Goal: Navigation & Orientation: Understand site structure

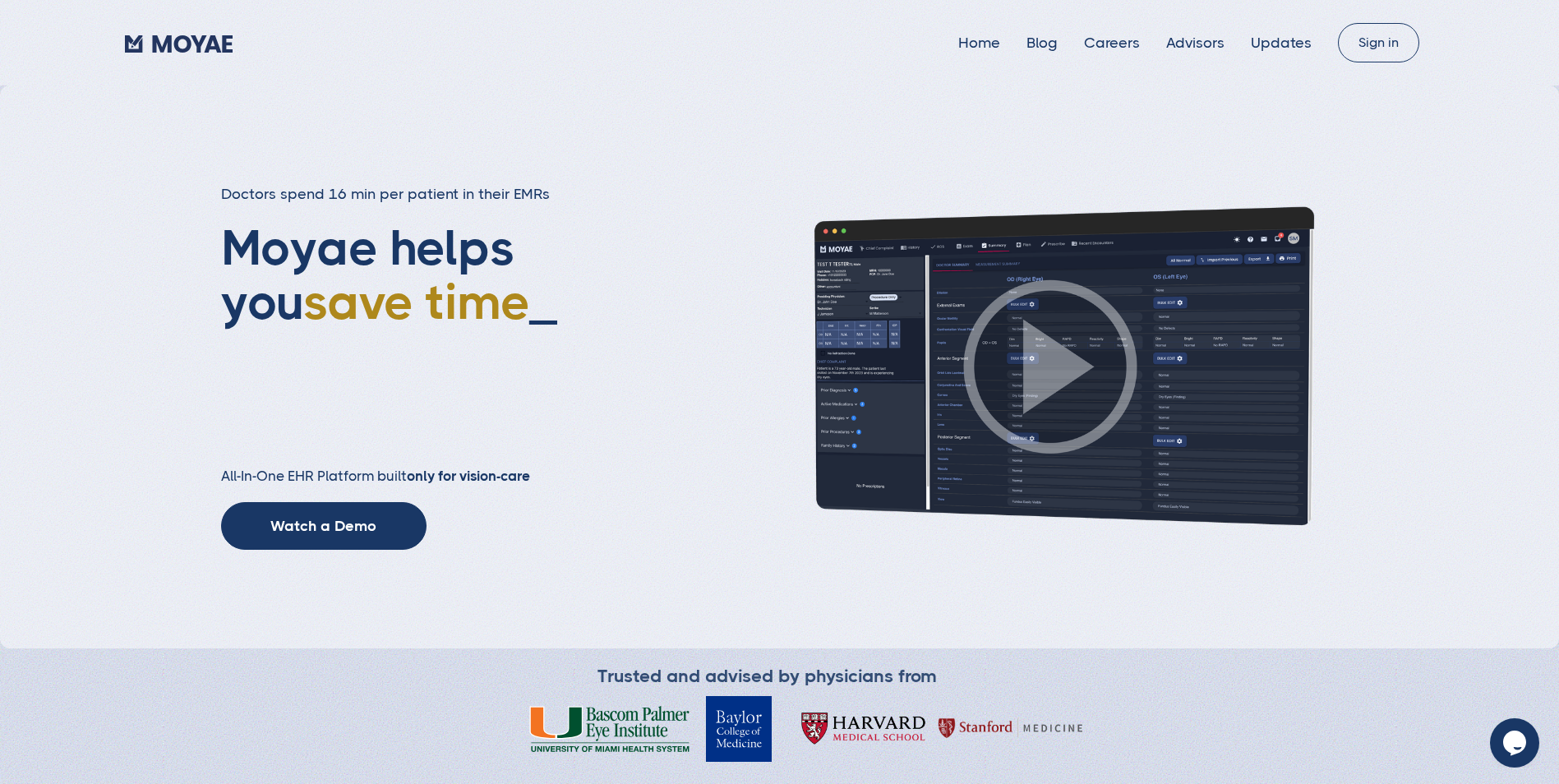
type input "Subscribe"
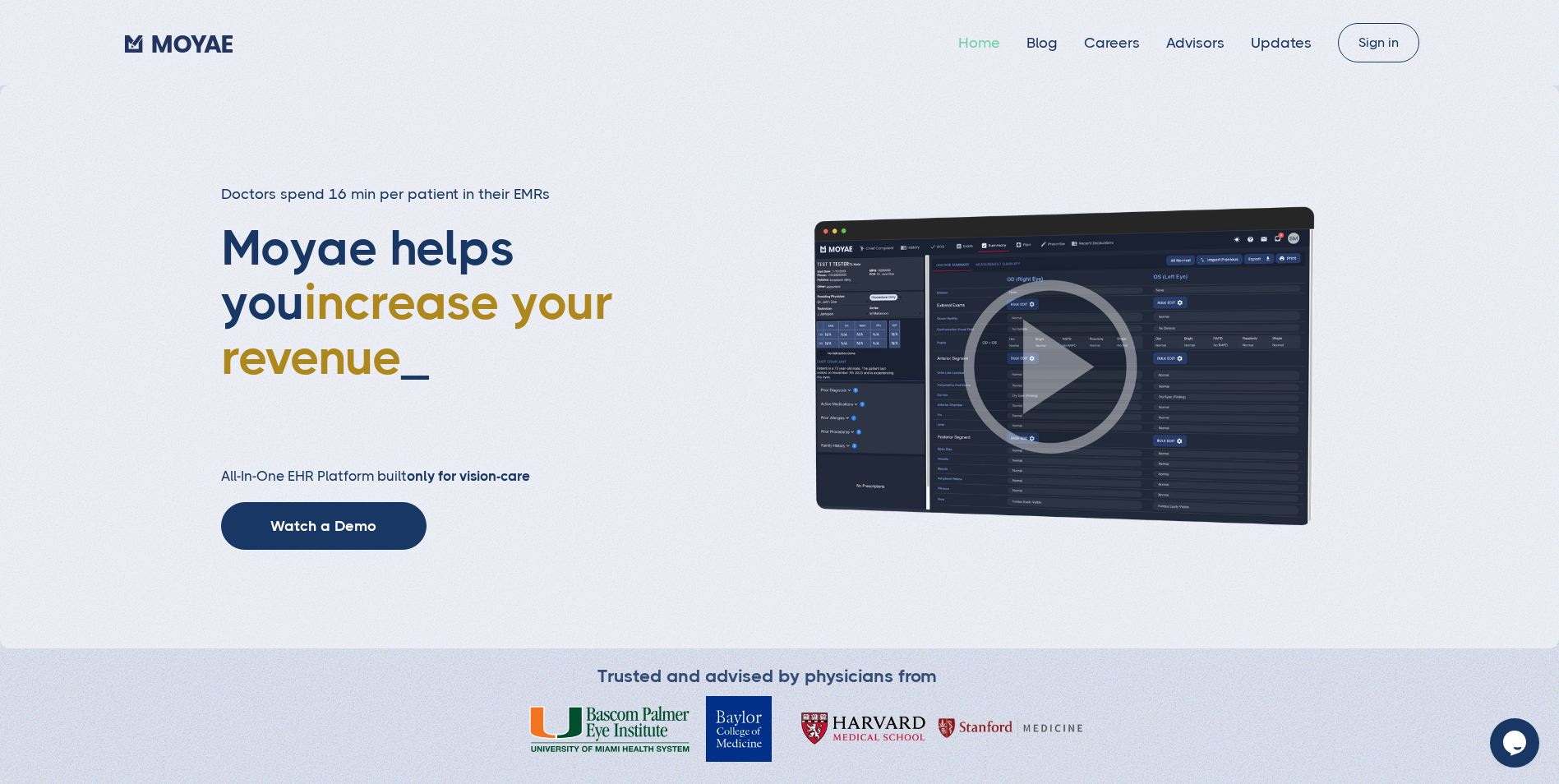
click at [982, 46] on link "Home" at bounding box center [979, 42] width 42 height 17
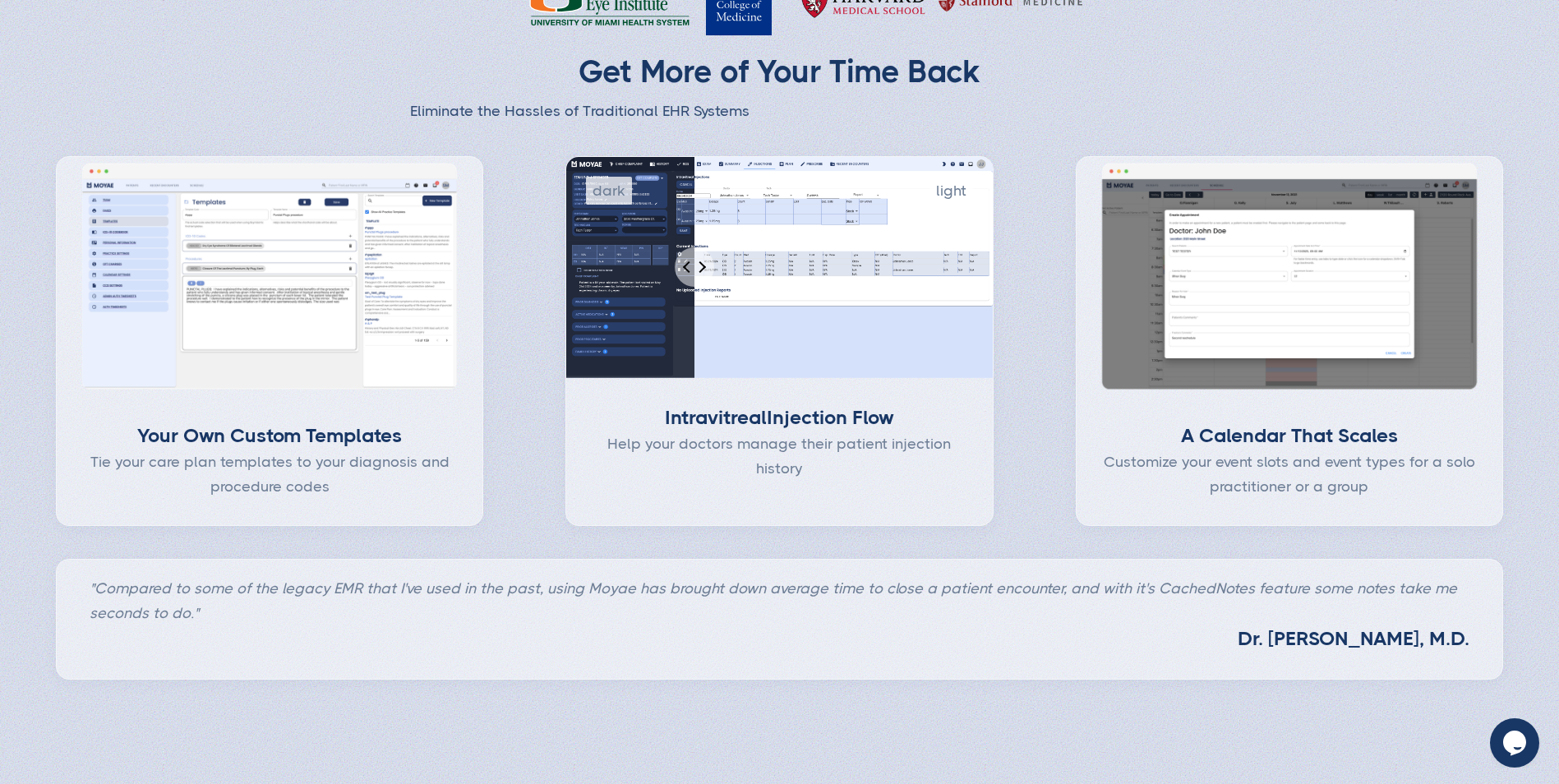
scroll to position [822, 0]
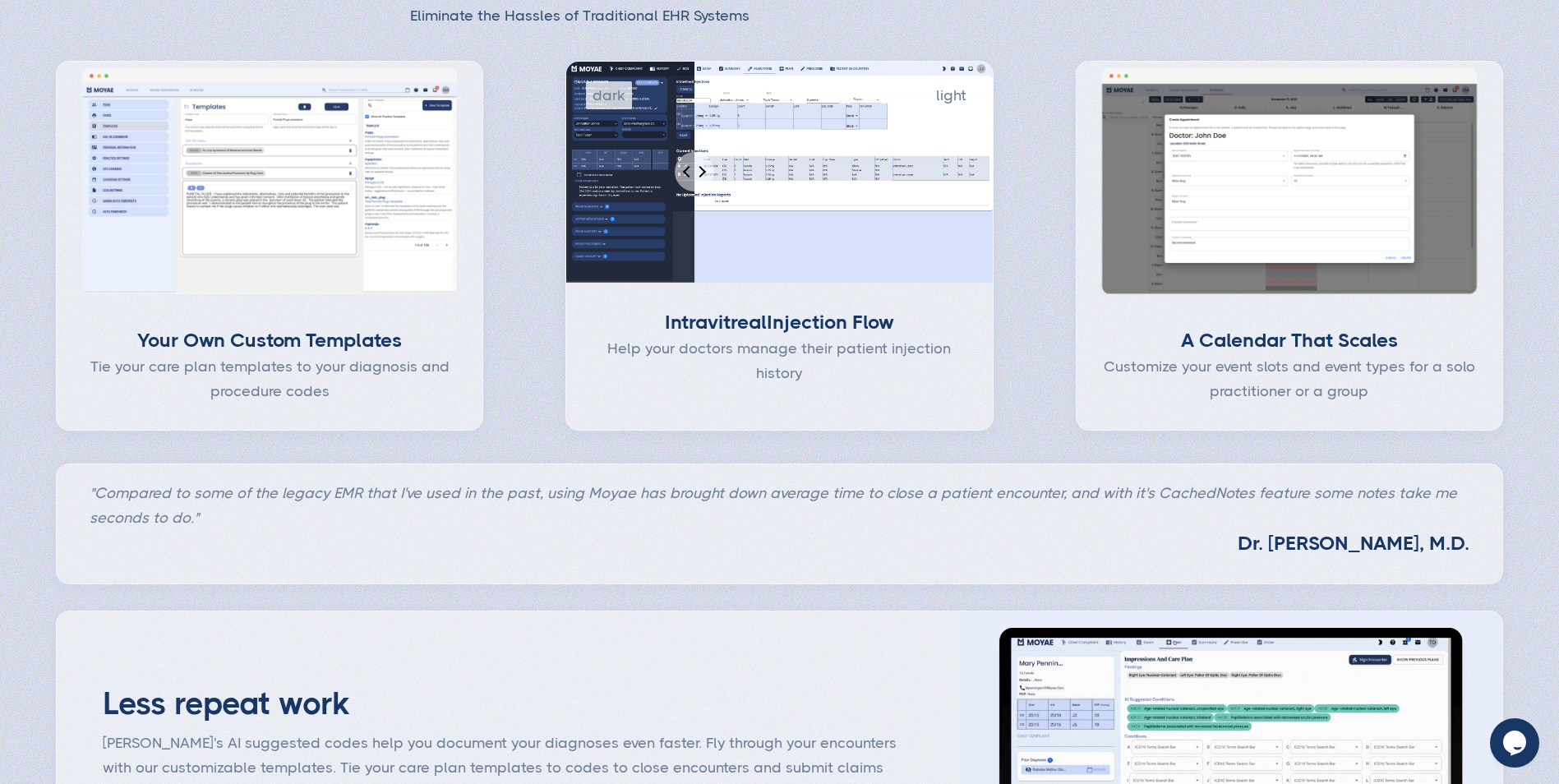
click at [819, 330] on div "Intravitreal Injection Flow" at bounding box center [779, 322] width 373 height 27
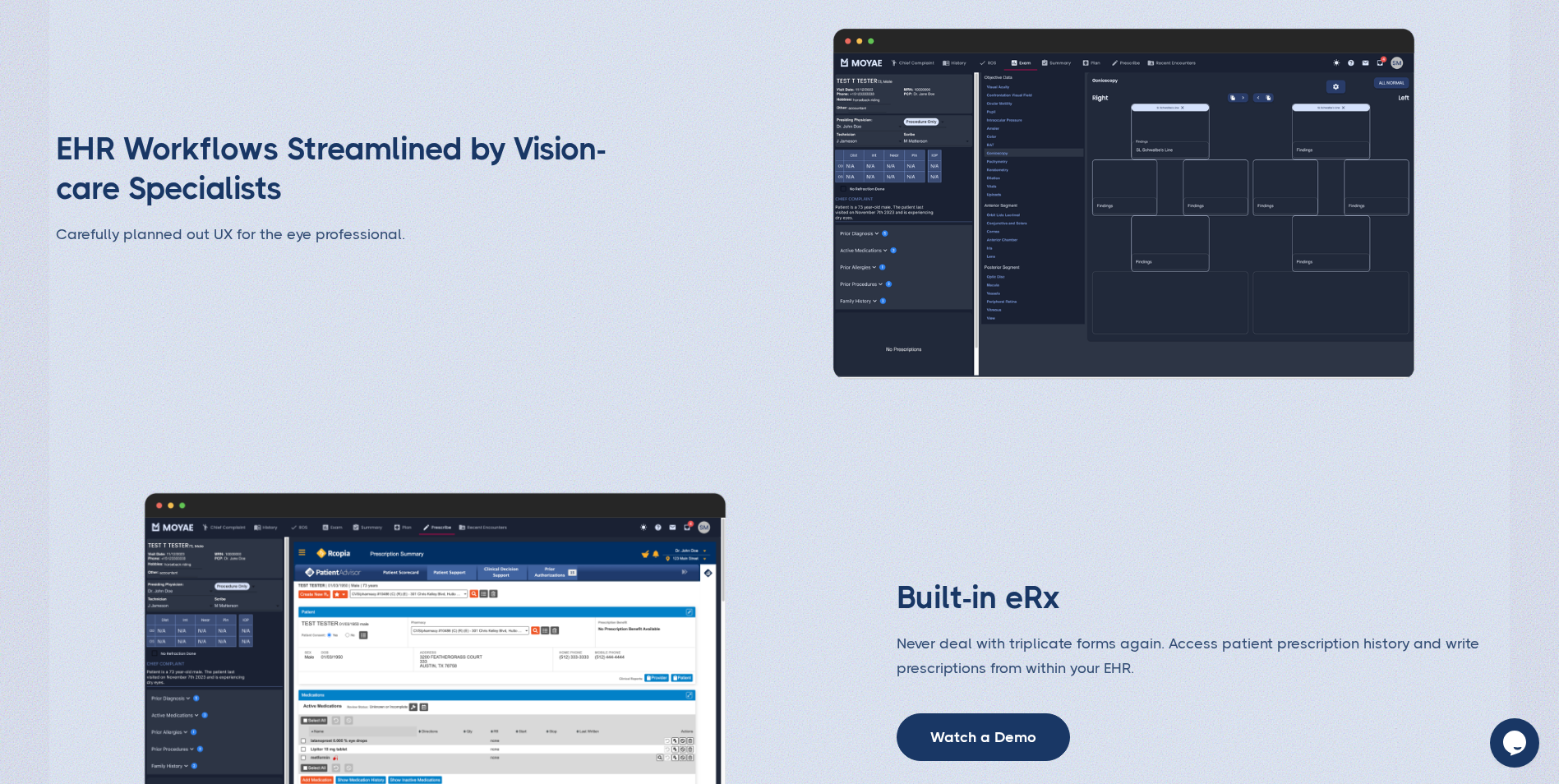
scroll to position [2464, 0]
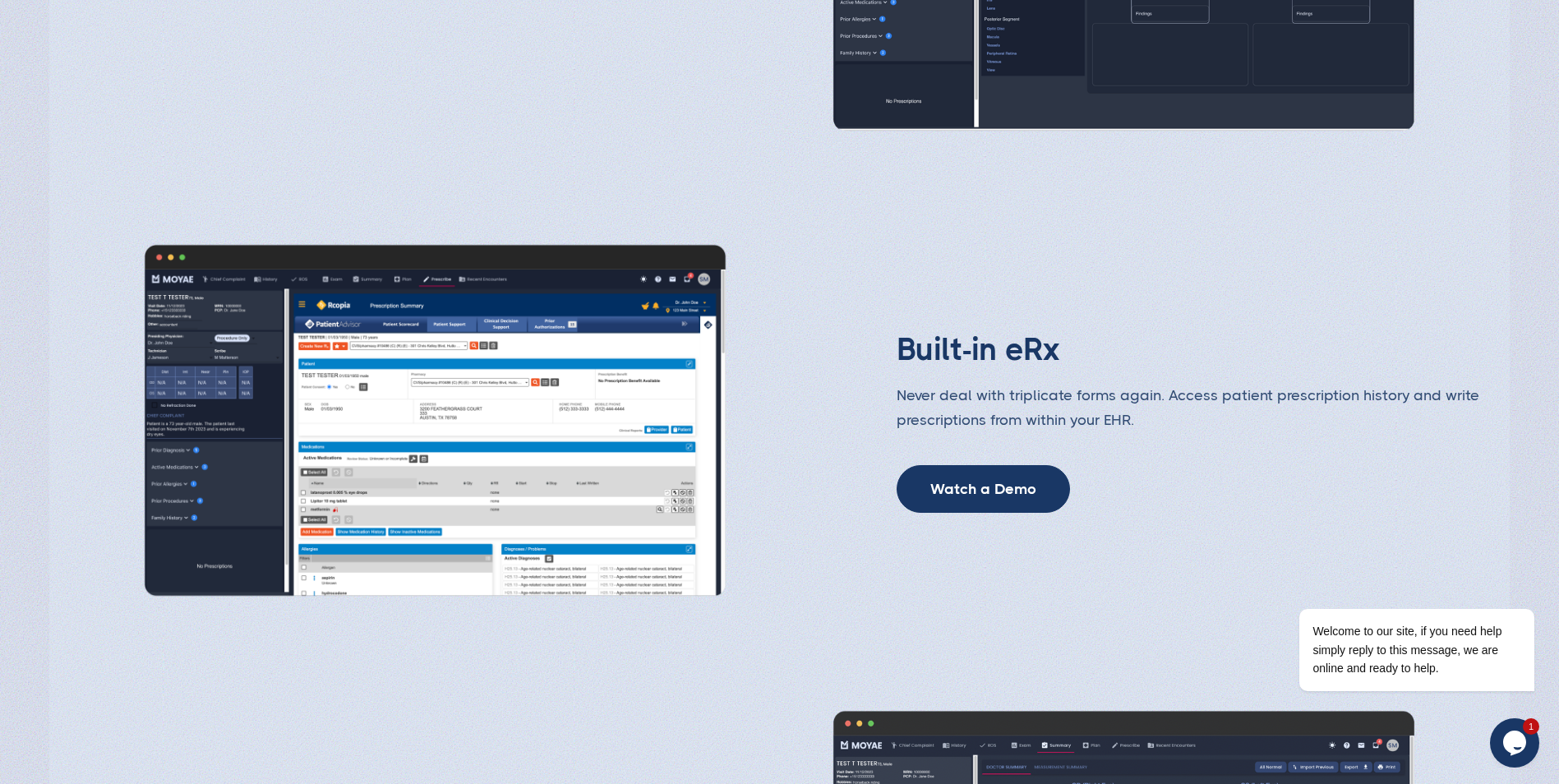
type input "Subscribe"
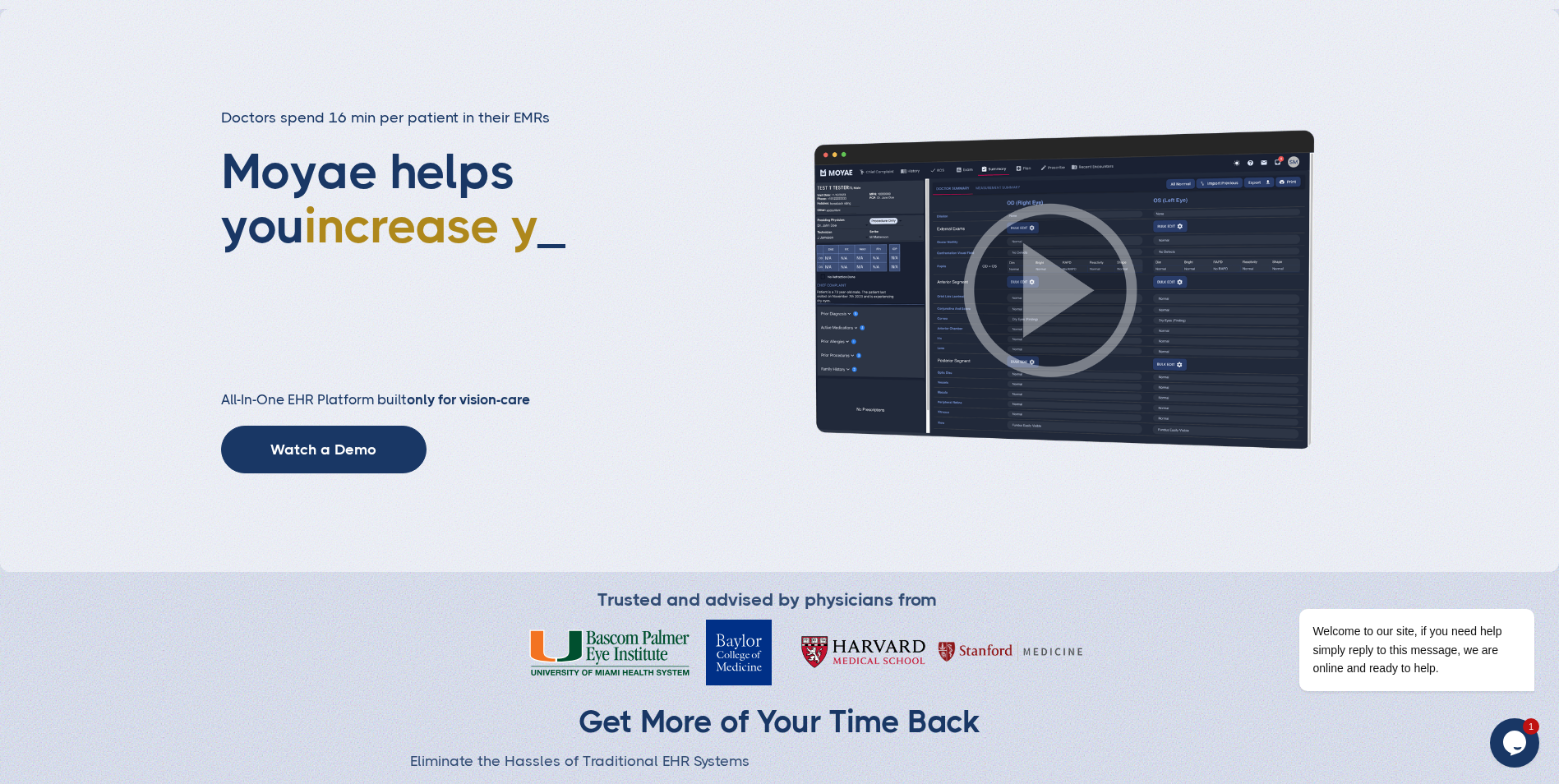
scroll to position [0, 0]
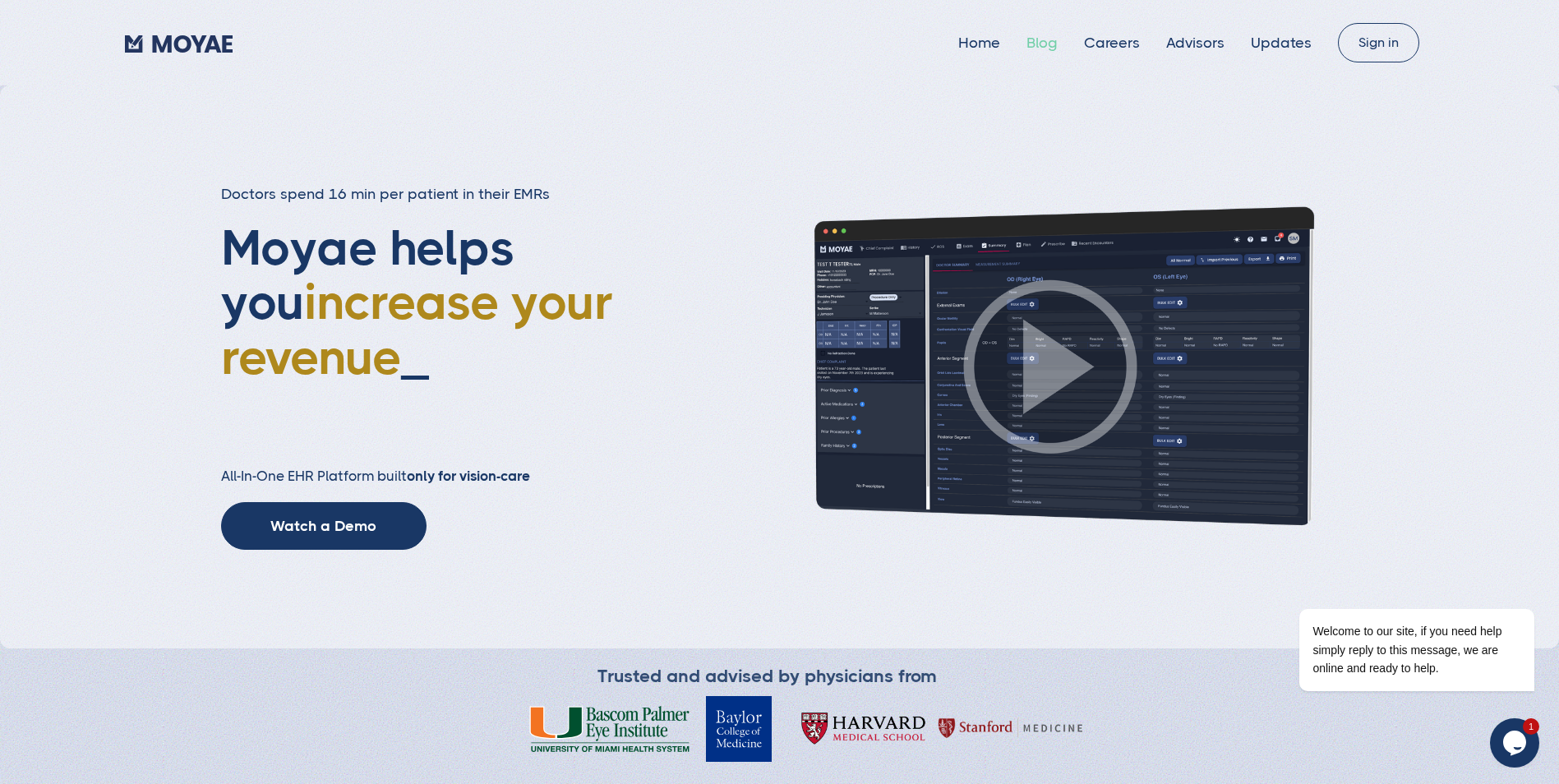
click at [1054, 44] on link "Blog" at bounding box center [1042, 42] width 32 height 17
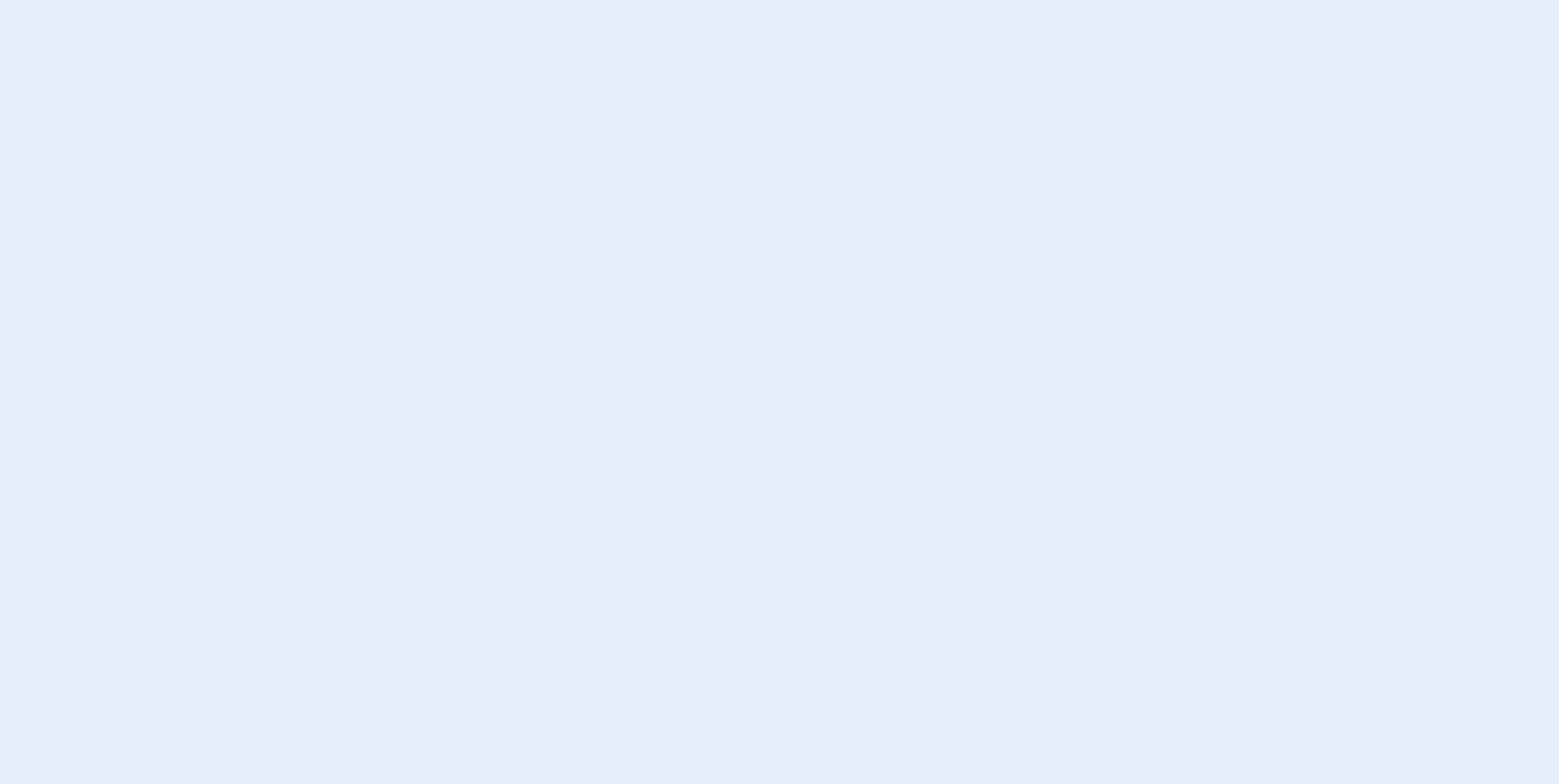
type input "Subscribe"
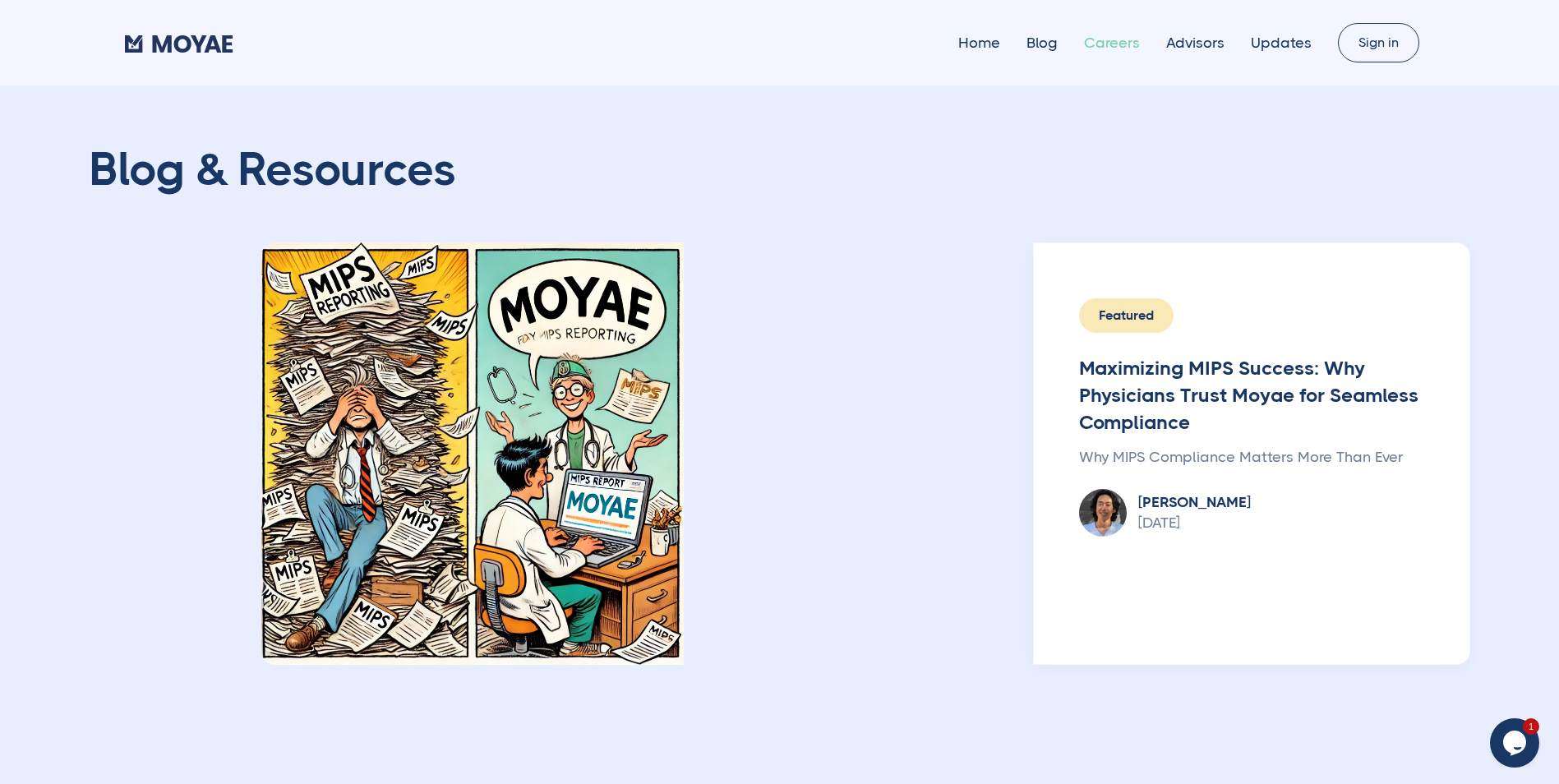
click at [1124, 40] on link "Careers" at bounding box center [1112, 42] width 56 height 17
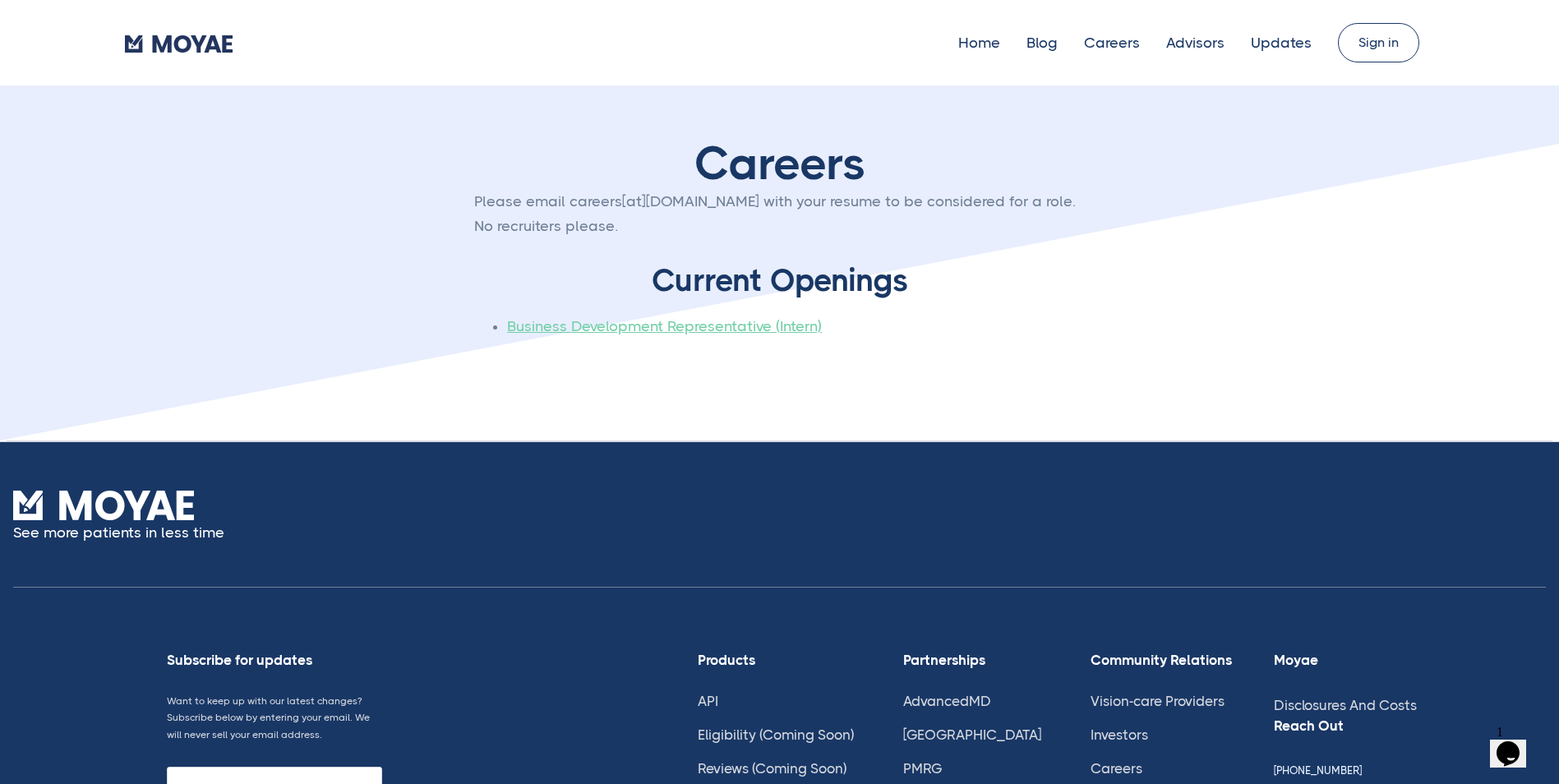
type input "Subscribe"
click at [1208, 52] on div "Home Blog Careers Advisors Updates" at bounding box center [732, 43] width 1214 height 25
click at [1208, 46] on link "Advisors" at bounding box center [1195, 42] width 59 height 17
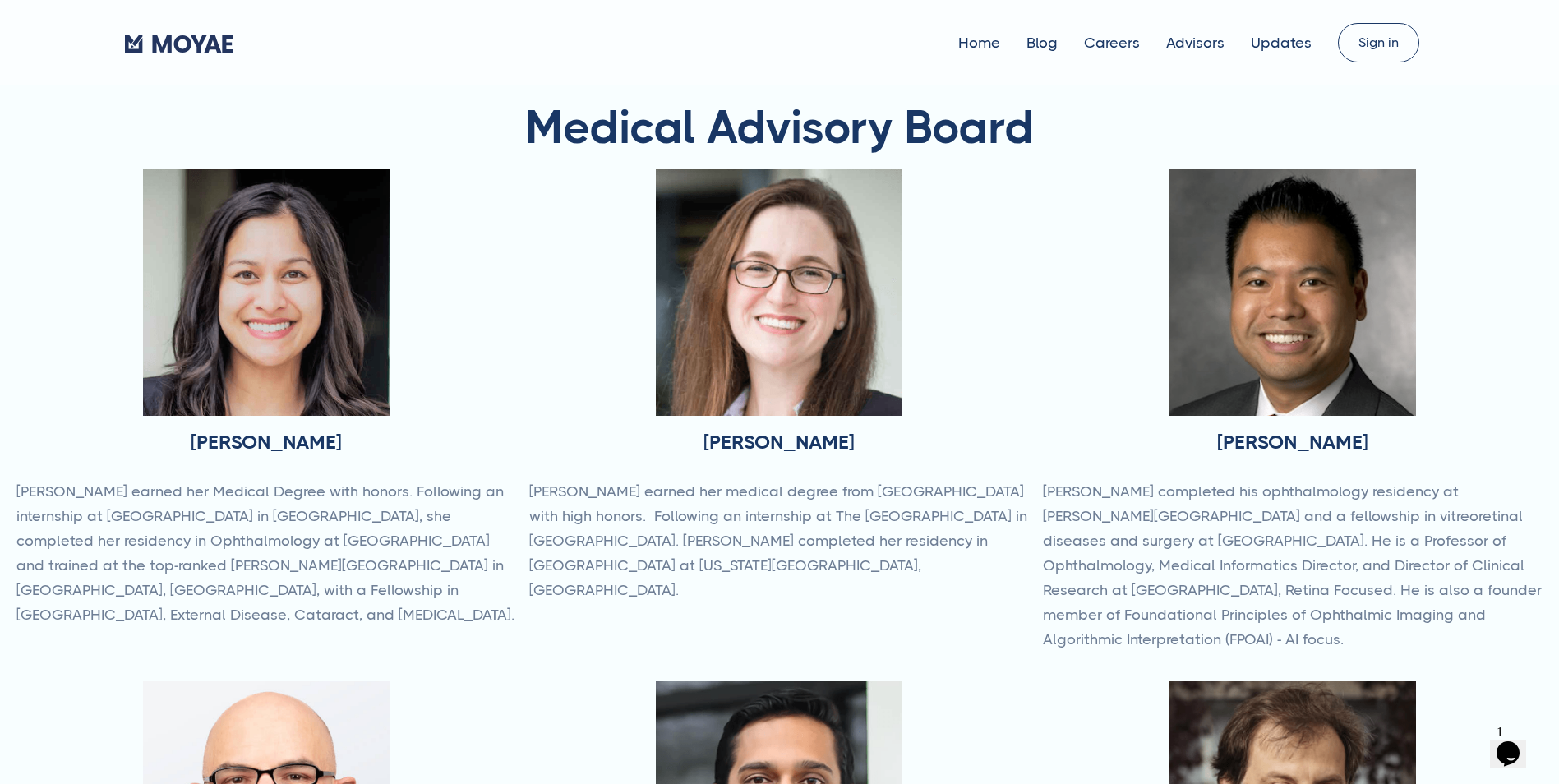
type input "Subscribe"
click at [1289, 46] on link "Updates" at bounding box center [1280, 42] width 60 height 17
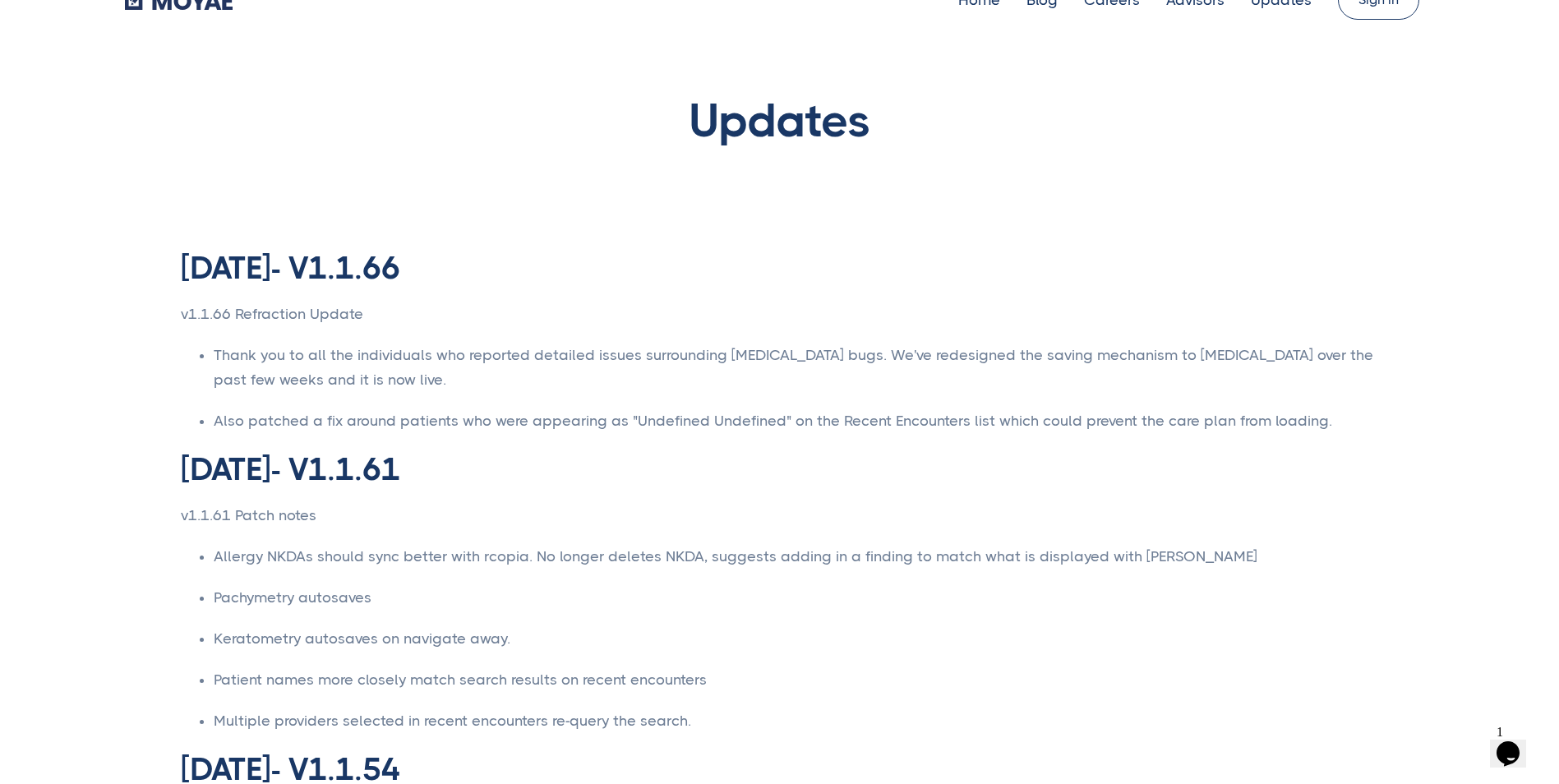
scroll to position [82, 0]
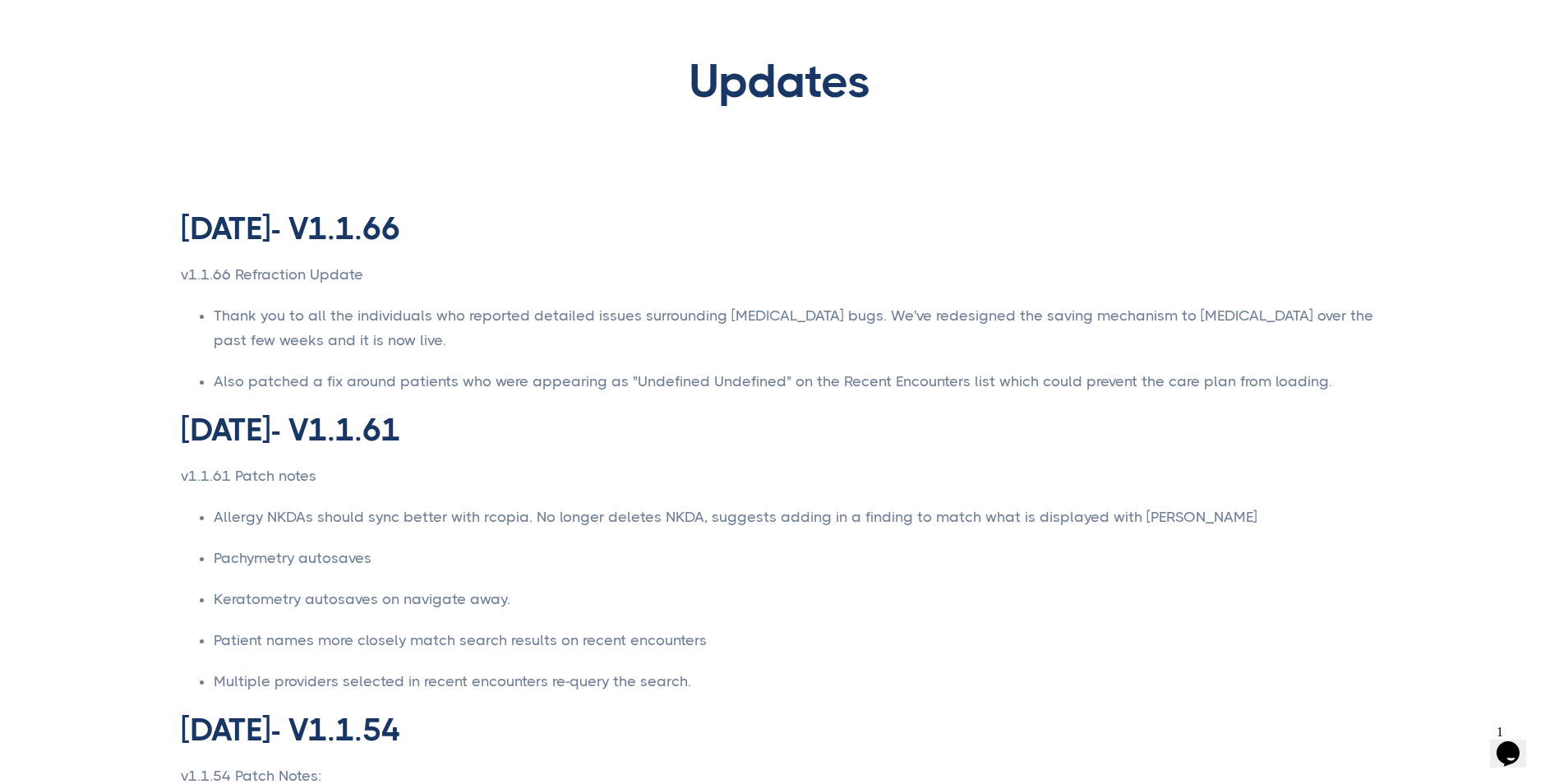
type input "Subscribe"
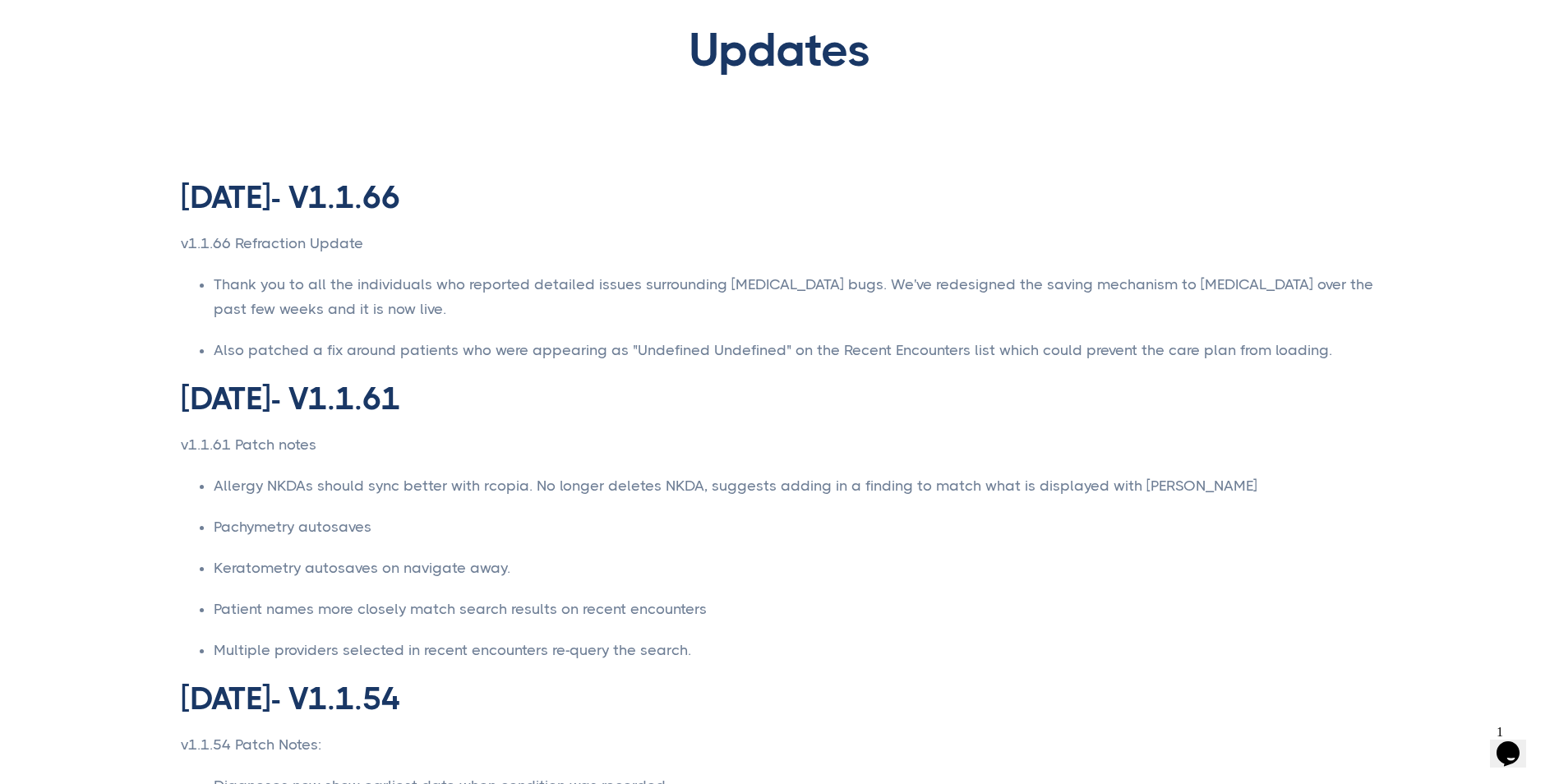
scroll to position [0, 0]
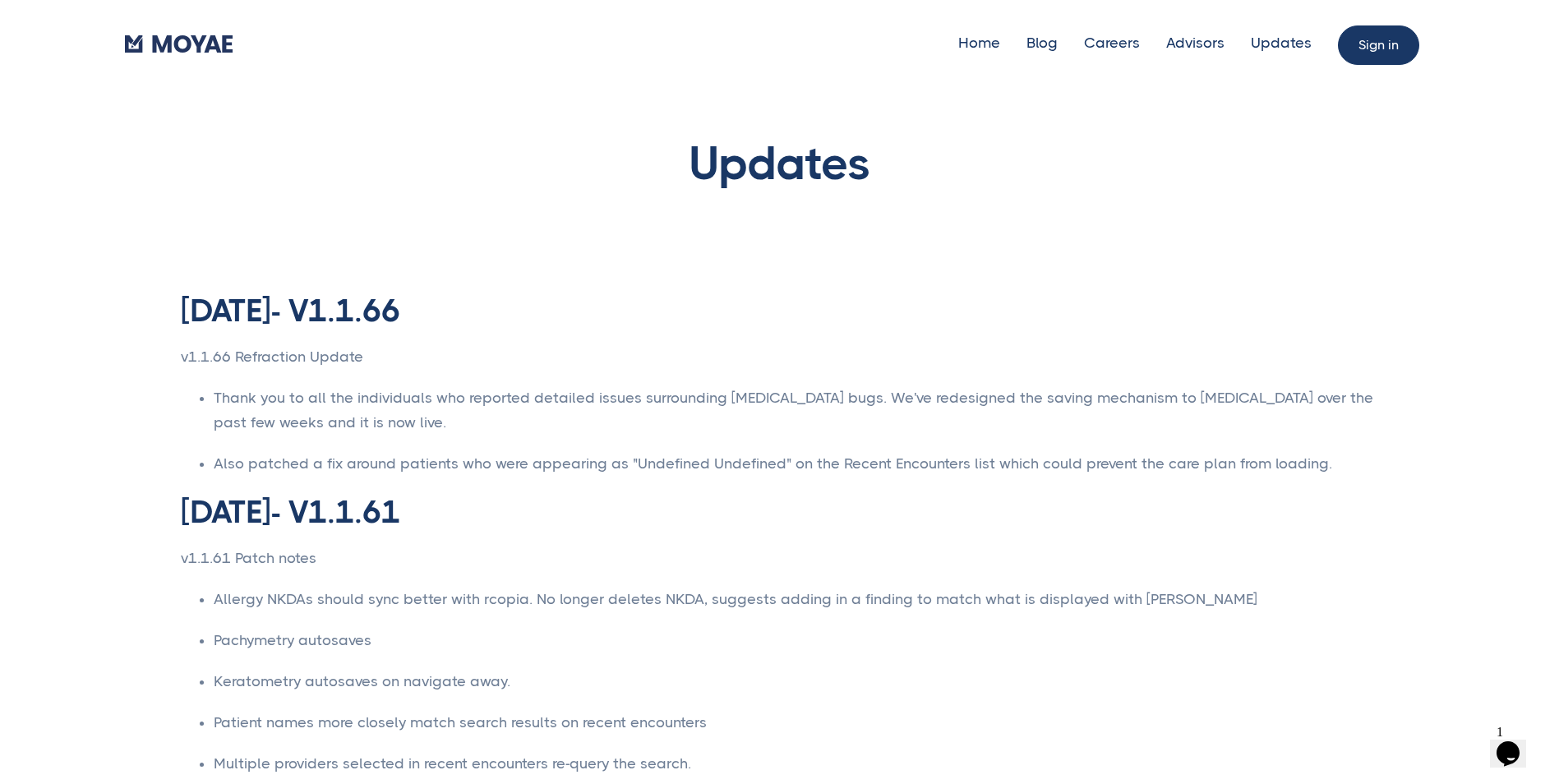
click at [1367, 54] on link "Sign in" at bounding box center [1378, 45] width 81 height 39
